Goal: Obtain resource: Download file/media

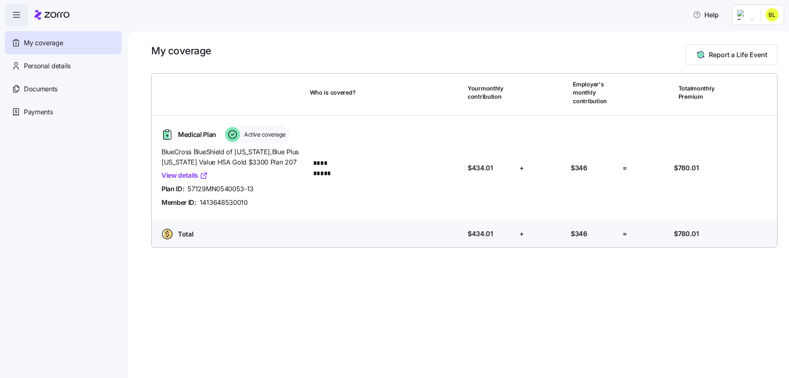
click at [749, 18] on html "**********" at bounding box center [394, 186] width 789 height 373
click at [50, 88] on html "**********" at bounding box center [394, 186] width 789 height 373
click at [50, 88] on span "Documents" at bounding box center [41, 89] width 34 height 10
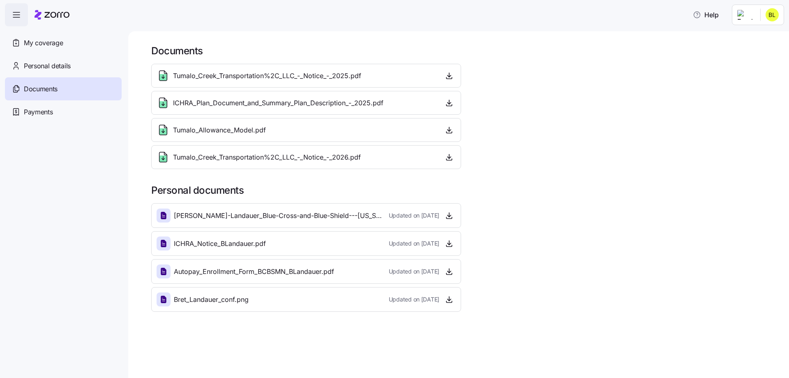
click at [274, 74] on span "Tumalo_Creek_Transportation%2C_LLC_-_Notice_-_2025.pdf" at bounding box center [267, 76] width 188 height 10
click at [449, 77] on icon "button" at bounding box center [449, 76] width 3 height 2
click at [748, 18] on html "Help My coverage Personal details Documents Partners hub Payments Documents Tum…" at bounding box center [394, 186] width 789 height 373
click at [532, 154] on html "Help My coverage Personal details Documents Partners hub Payments Documents Tum…" at bounding box center [394, 186] width 789 height 373
click at [448, 158] on icon "button" at bounding box center [449, 157] width 8 height 8
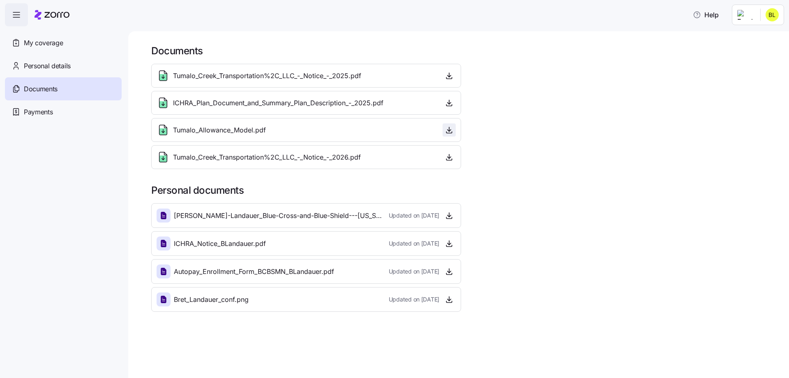
click at [449, 131] on icon "button" at bounding box center [449, 130] width 8 height 8
click at [752, 17] on html "Help My coverage Personal details Documents Partners hub Payments Documents Tum…" at bounding box center [394, 186] width 789 height 373
click at [768, 30] on div "Admin view My settings Company setup Log out" at bounding box center [750, 60] width 67 height 66
click at [767, 32] on div "Admin view" at bounding box center [750, 36] width 61 height 13
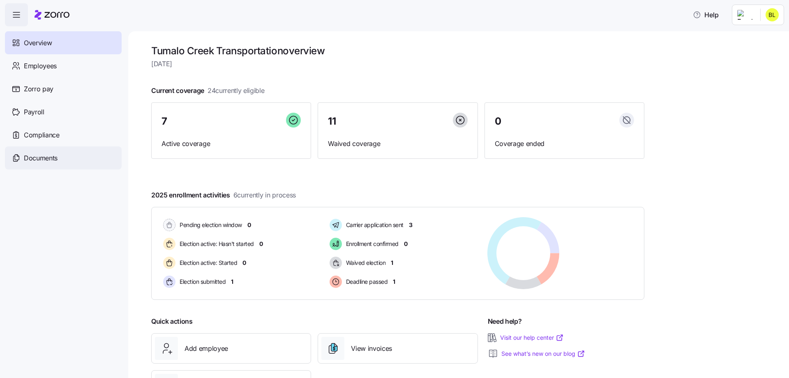
click at [45, 157] on span "Documents" at bounding box center [41, 158] width 34 height 10
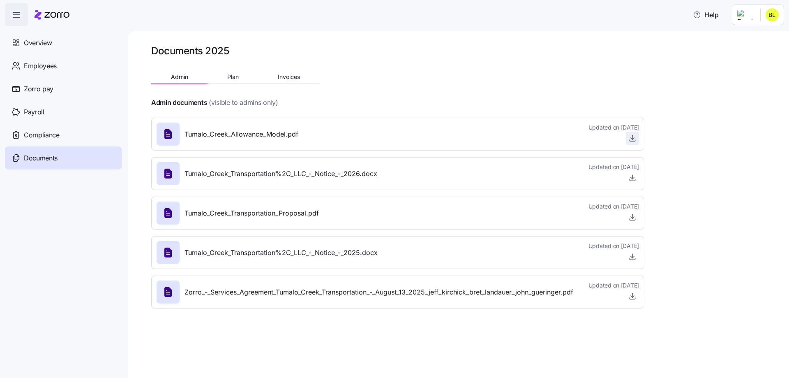
click at [634, 140] on icon "button" at bounding box center [633, 138] width 8 height 8
click at [745, 16] on html "Help Overview Employees Zorro pay Payroll Compliance Documents Documents 2025 A…" at bounding box center [394, 186] width 789 height 373
drag, startPoint x: 750, startPoint y: 33, endPoint x: 509, endPoint y: 68, distance: 242.7
click at [509, 68] on html "Help Overview Employees Zorro pay Payroll Compliance Documents Documents 2025 A…" at bounding box center [394, 186] width 789 height 373
click at [633, 141] on html "Help Overview Employees Zorro pay Payroll Compliance Documents Documents 2025 A…" at bounding box center [394, 186] width 789 height 373
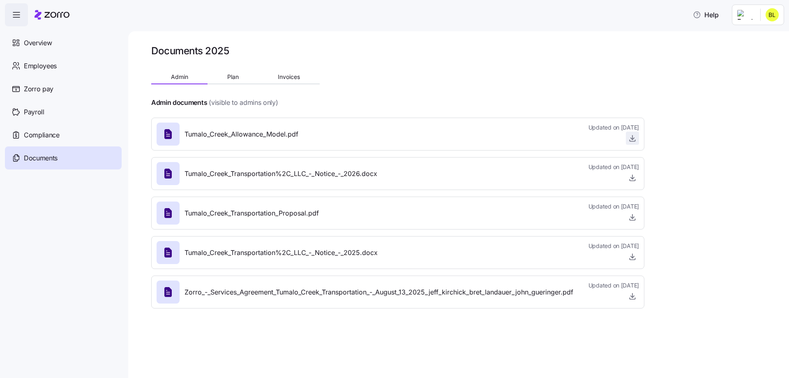
click at [632, 140] on icon "button" at bounding box center [633, 138] width 8 height 8
click at [627, 134] on span "button" at bounding box center [633, 138] width 12 height 12
click at [634, 138] on icon "button" at bounding box center [633, 138] width 8 height 8
click at [632, 138] on icon "button" at bounding box center [633, 138] width 8 height 8
click at [632, 140] on icon "button" at bounding box center [633, 138] width 8 height 8
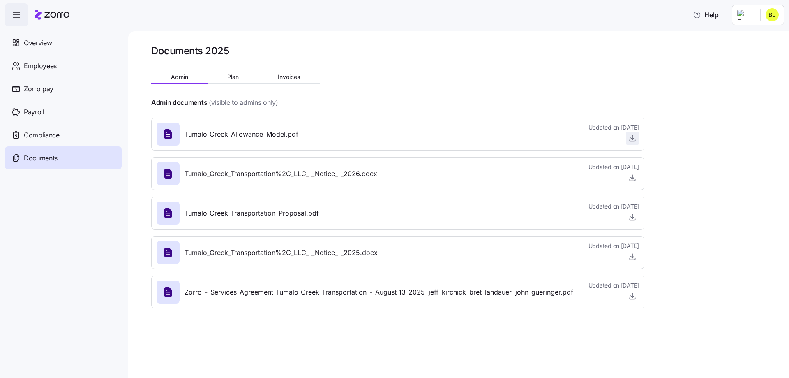
click at [632, 138] on icon "button" at bounding box center [633, 138] width 8 height 8
click at [635, 215] on icon "button" at bounding box center [633, 217] width 8 height 8
click at [748, 13] on html "Help Overview Employees Zorro pay Payroll Compliance Documents Documents 2025 A…" at bounding box center [394, 186] width 789 height 373
click at [36, 38] on html "Help Overview Employees Zorro pay Payroll Compliance Documents Documents 2025 A…" at bounding box center [394, 186] width 789 height 373
click at [37, 39] on span "Overview" at bounding box center [38, 43] width 28 height 10
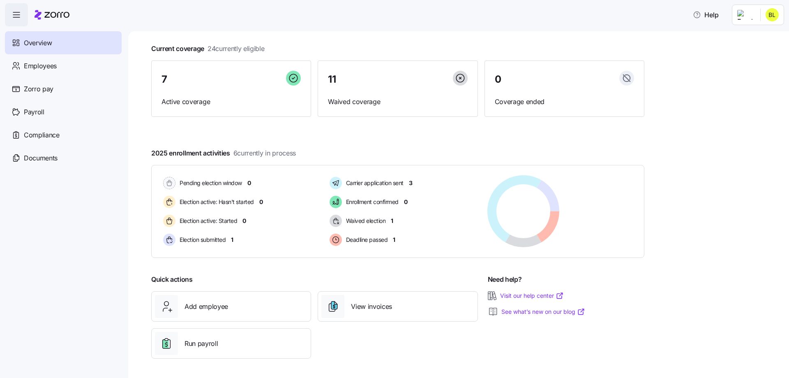
scroll to position [42, 0]
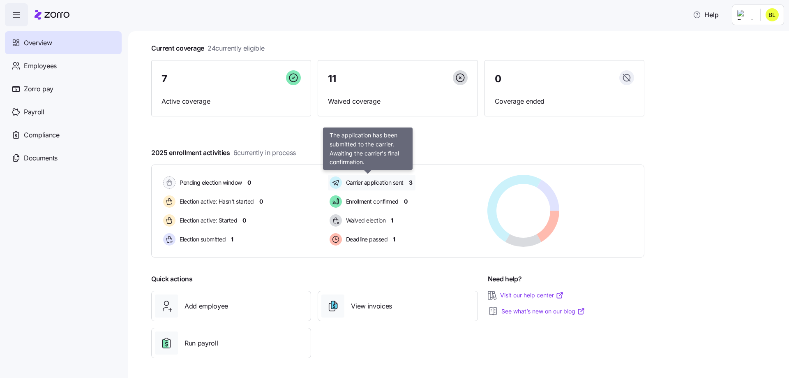
click at [390, 180] on span "Carrier application sent" at bounding box center [374, 182] width 60 height 8
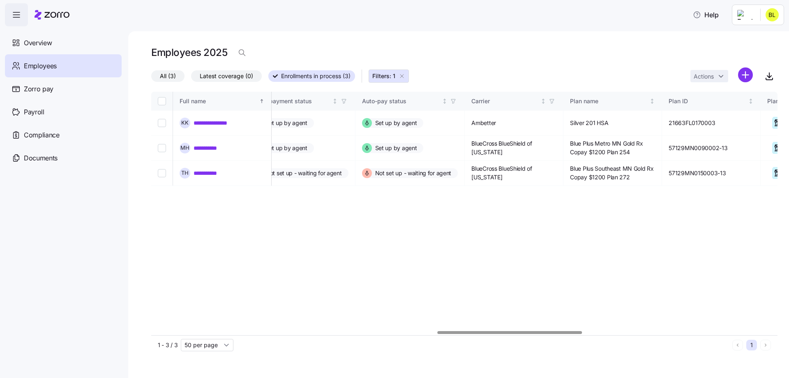
scroll to position [0, 1232]
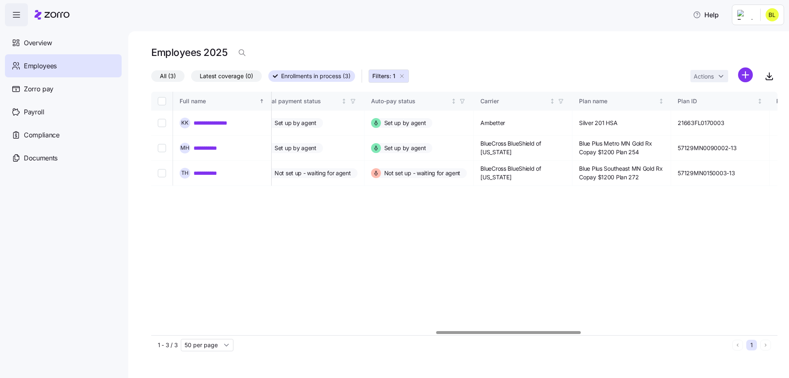
click at [509, 330] on div at bounding box center [464, 332] width 627 height 5
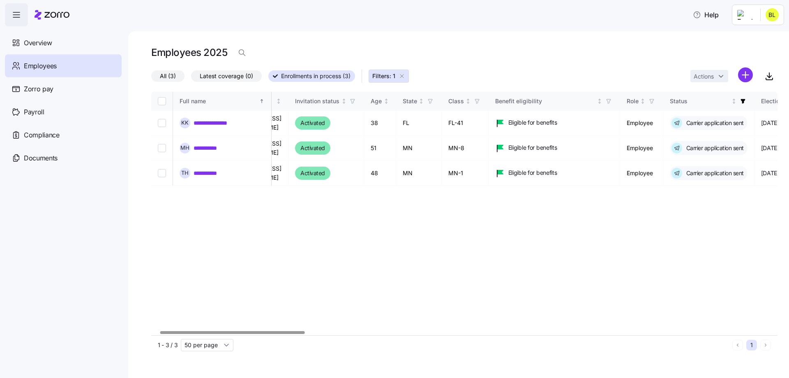
scroll to position [0, 0]
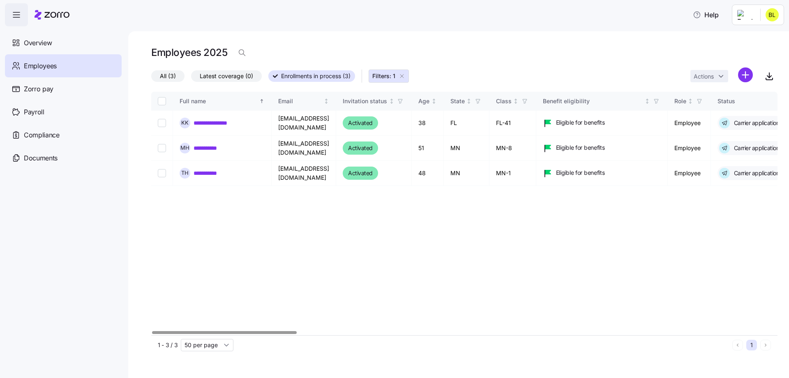
click at [152, 331] on div at bounding box center [224, 332] width 145 height 3
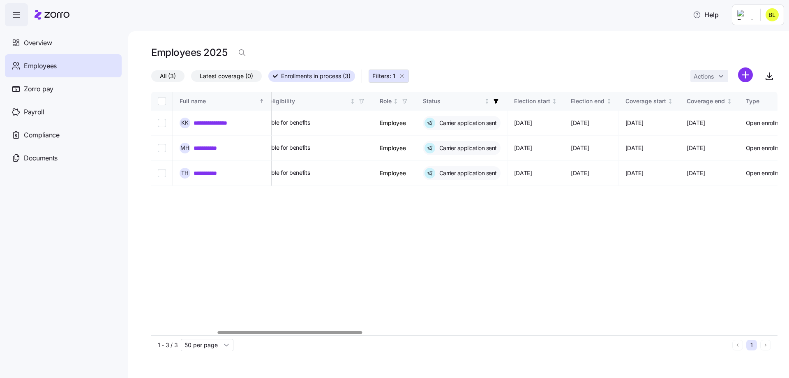
scroll to position [0, 275]
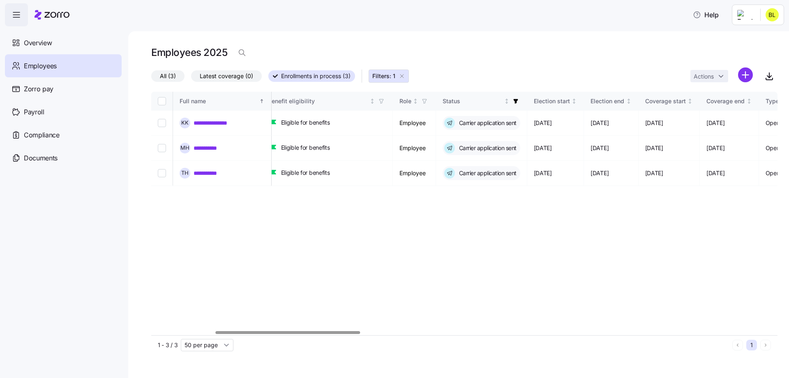
click at [287, 331] on div at bounding box center [288, 332] width 145 height 3
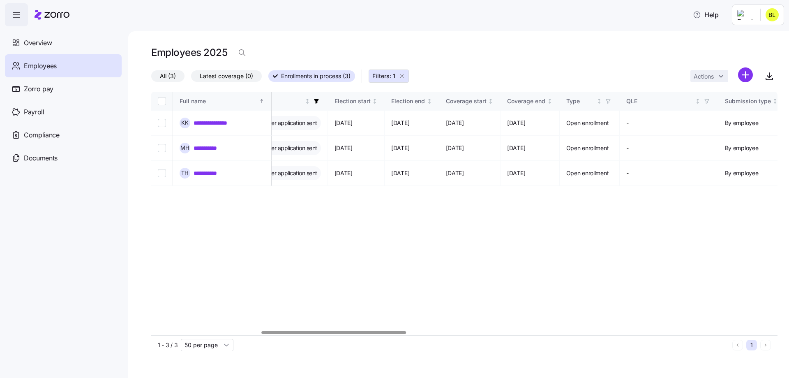
scroll to position [0, 457]
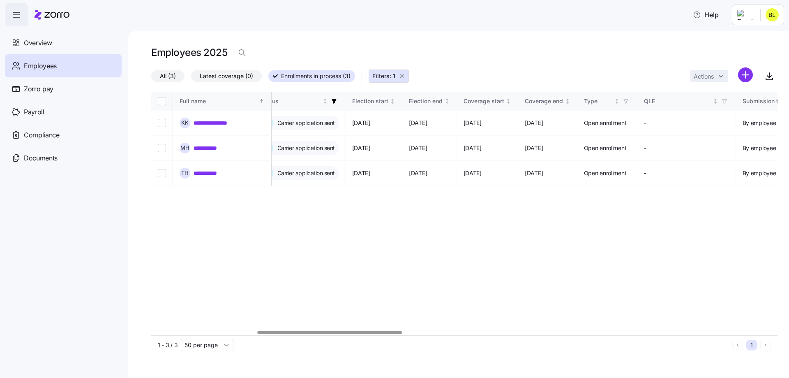
click at [330, 330] on div at bounding box center [464, 332] width 627 height 5
